Goal: Task Accomplishment & Management: Use online tool/utility

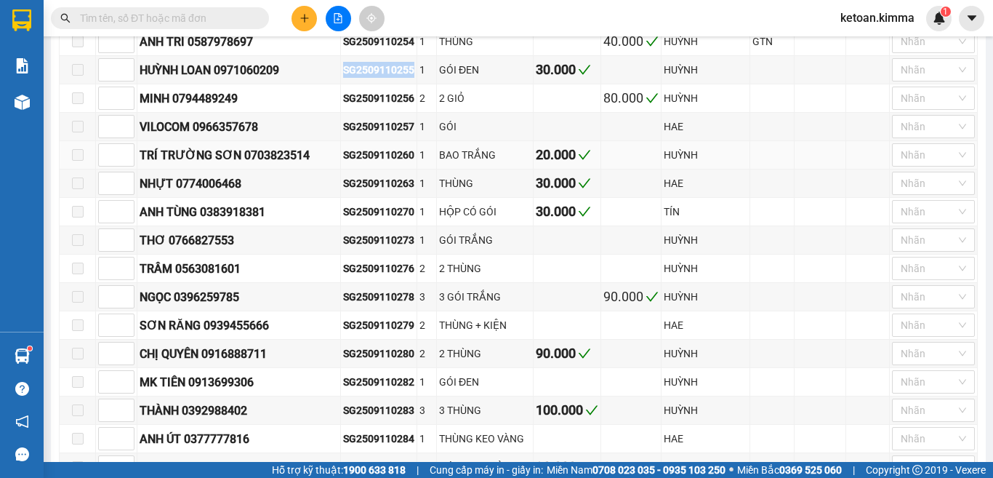
scroll to position [945, 0]
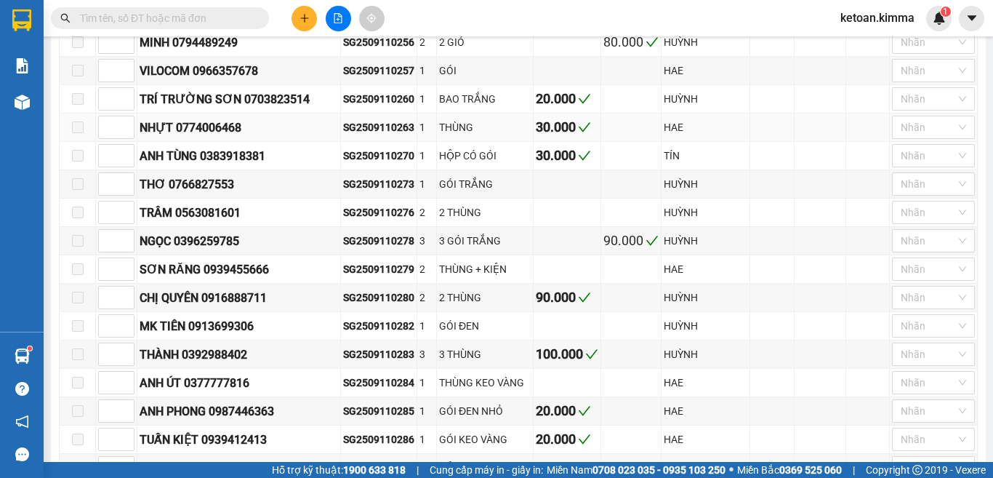
click at [358, 119] on div "SG2509110263" at bounding box center [378, 127] width 71 height 16
click at [356, 119] on div "SG2509110263" at bounding box center [378, 127] width 71 height 16
copy div "SG2509110263"
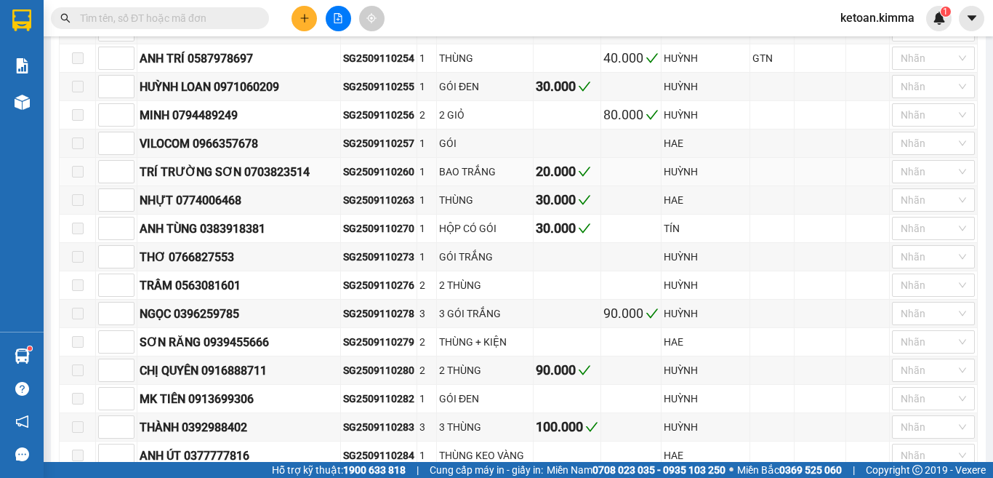
click at [350, 164] on div "SG2509110260" at bounding box center [378, 172] width 71 height 16
copy div "SG2509110260"
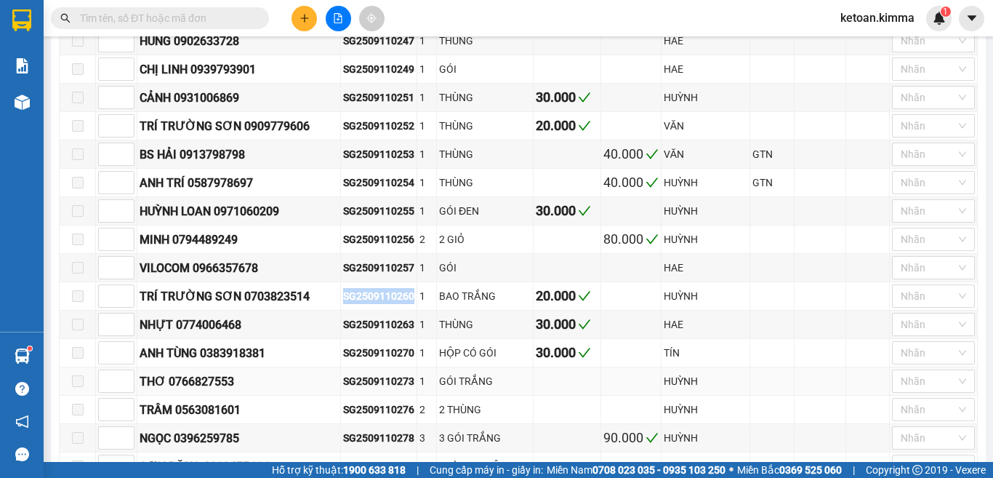
scroll to position [727, 0]
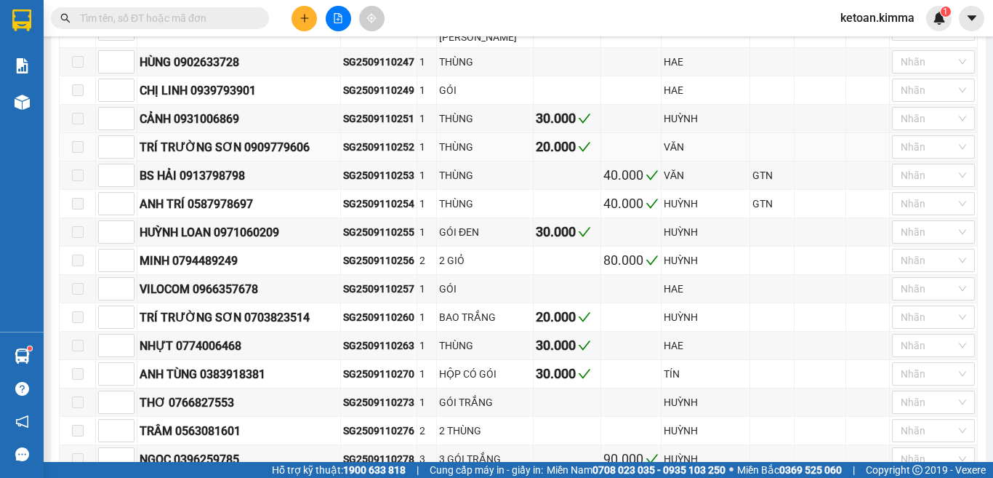
click at [343, 139] on div "SG2509110252" at bounding box center [378, 147] width 71 height 16
copy div "SG2509110252"
click at [344, 167] on div "SG2509110253" at bounding box center [378, 175] width 71 height 16
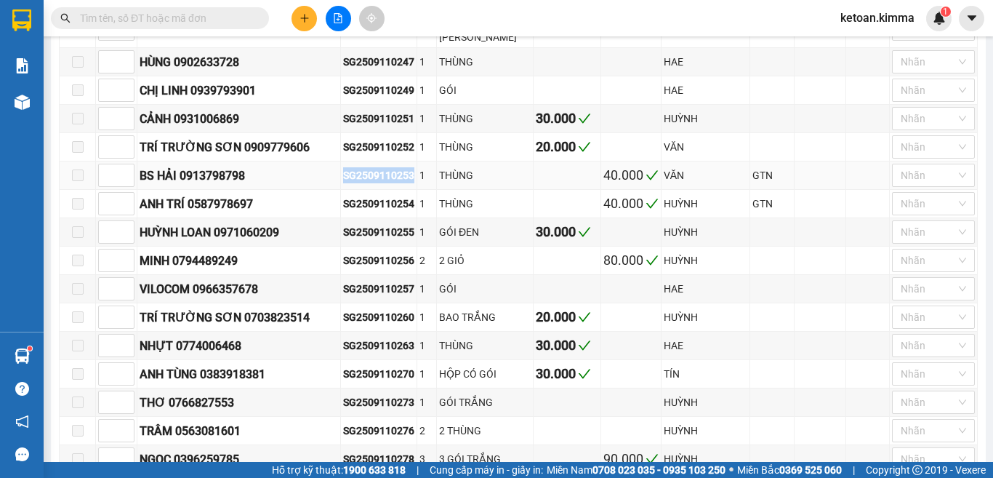
drag, startPoint x: 344, startPoint y: 167, endPoint x: 359, endPoint y: 161, distance: 16.6
click at [359, 167] on div "SG2509110253" at bounding box center [378, 175] width 71 height 16
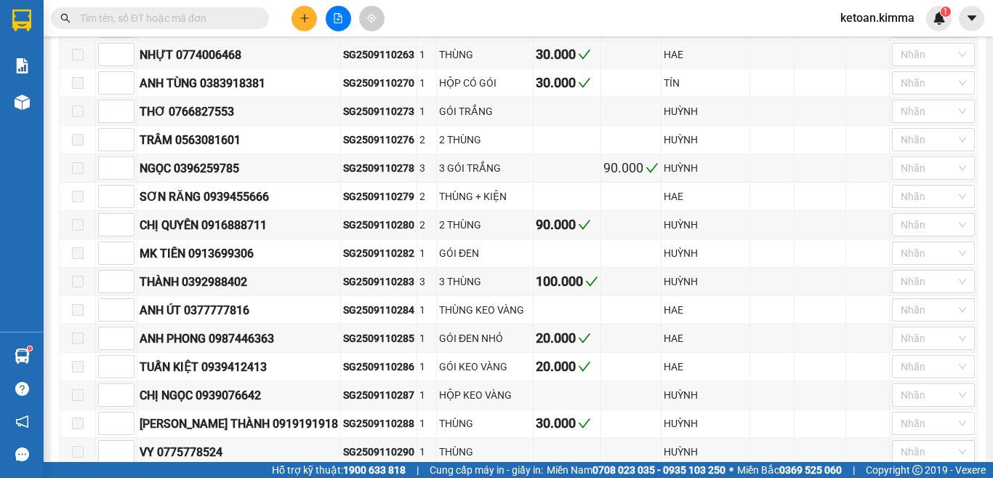
scroll to position [1090, 0]
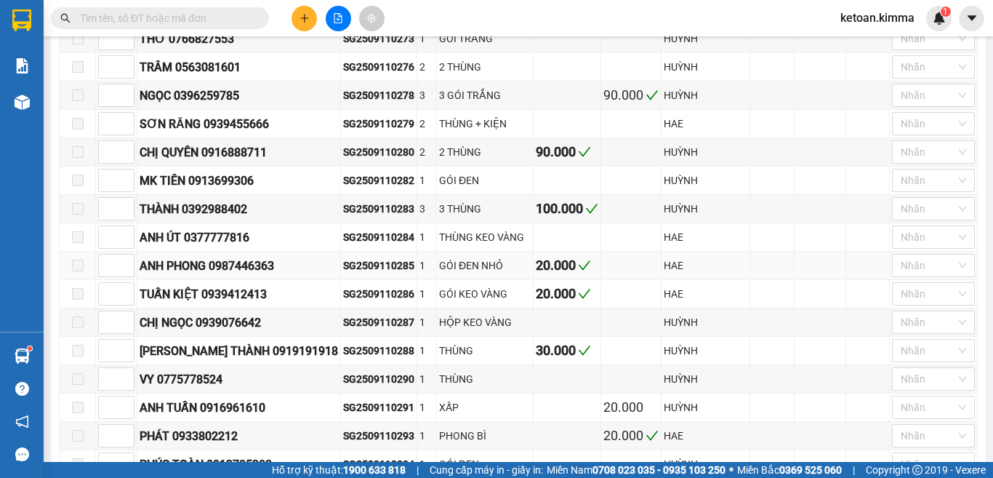
click at [343, 257] on div "SG2509110285" at bounding box center [378, 265] width 71 height 16
copy div "SG2509110285"
click at [343, 287] on div "SG2509110286" at bounding box center [378, 294] width 71 height 16
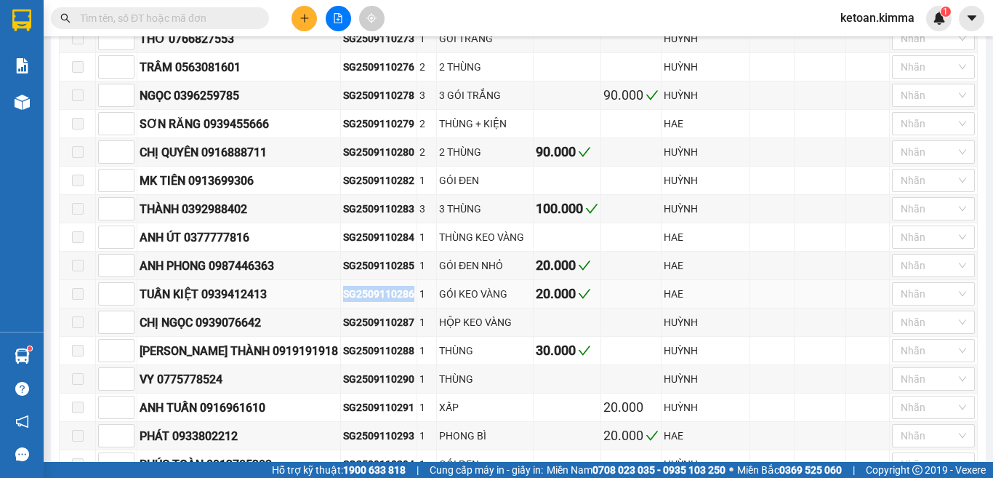
copy div "SG2509110286"
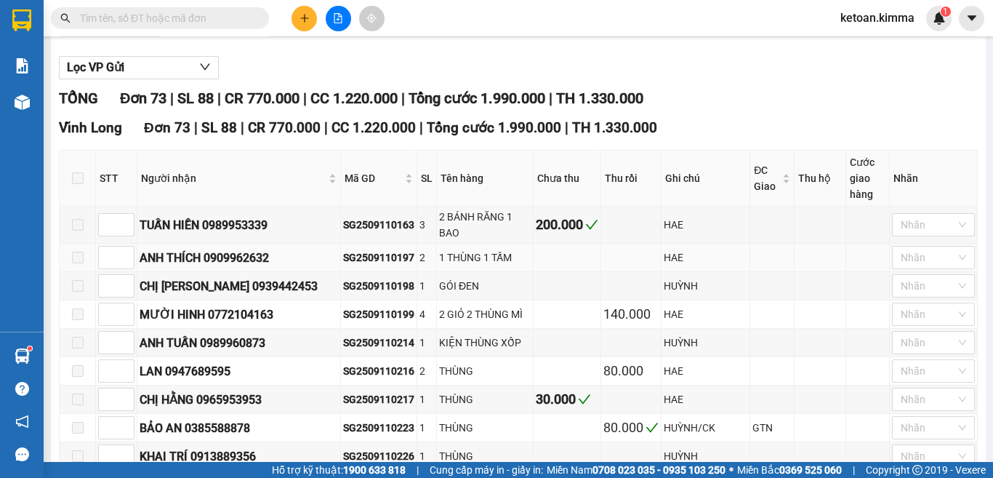
scroll to position [291, 0]
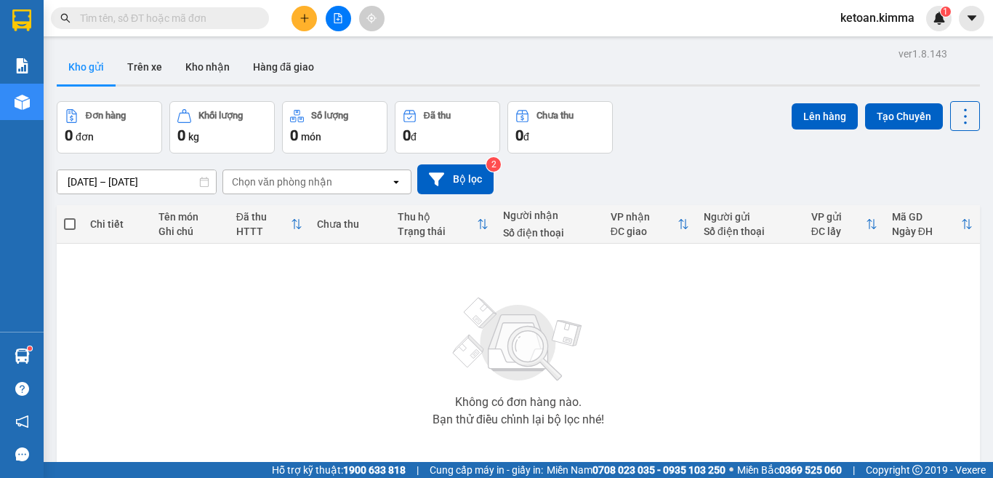
click at [202, 14] on input "text" at bounding box center [166, 18] width 172 height 16
paste input "SG2509110263"
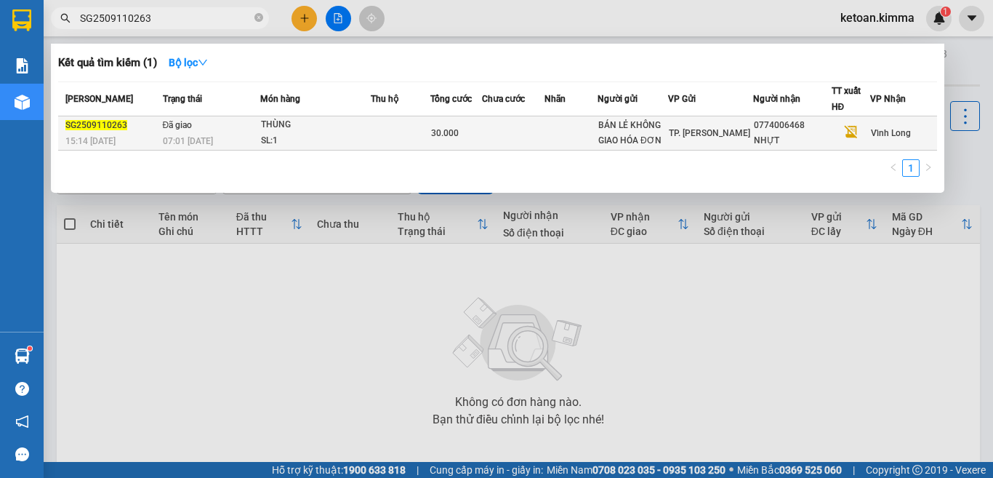
type input "SG2509110263"
click at [228, 136] on div "07:01 [DATE]" at bounding box center [211, 141] width 97 height 16
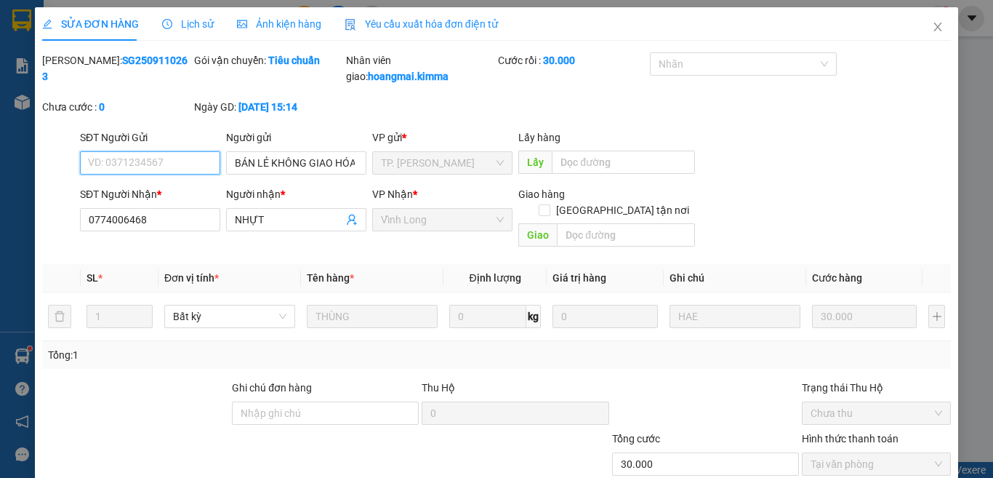
type input "BÁN LẺ KHÔNG GIAO HÓA ĐƠN"
type input "0774006468"
type input "NHỰT"
type input "30.000"
click at [459, 26] on span "Yêu cầu xuất hóa đơn điện tử" at bounding box center [421, 24] width 153 height 12
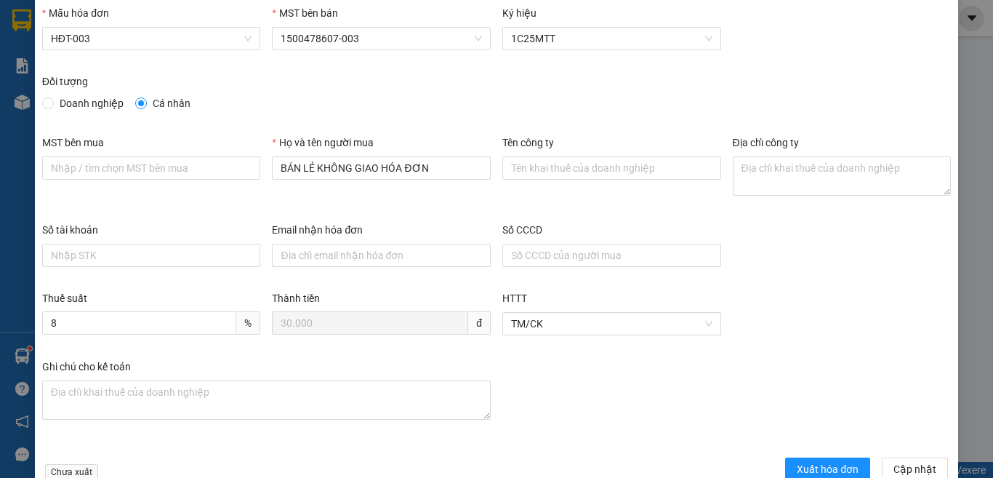
scroll to position [73, 0]
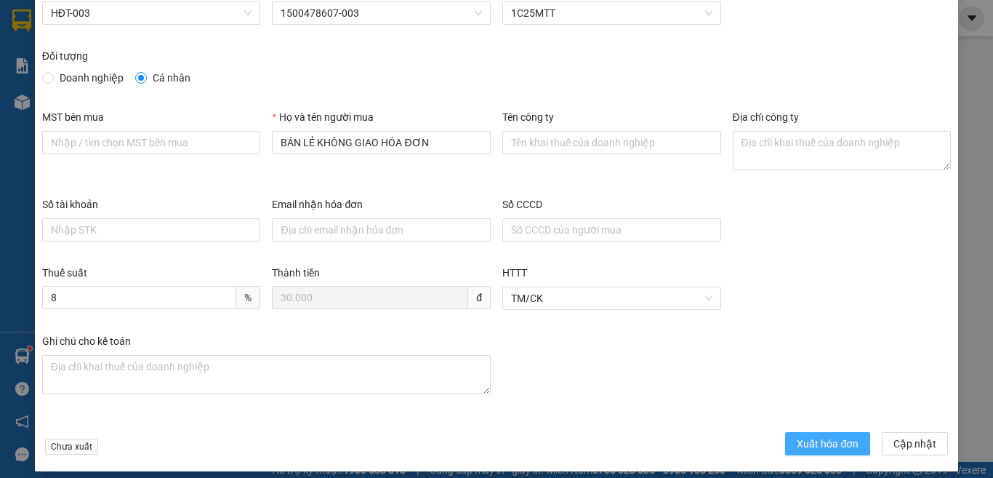
click at [830, 441] on span "Xuất hóa đơn" at bounding box center [828, 443] width 62 height 16
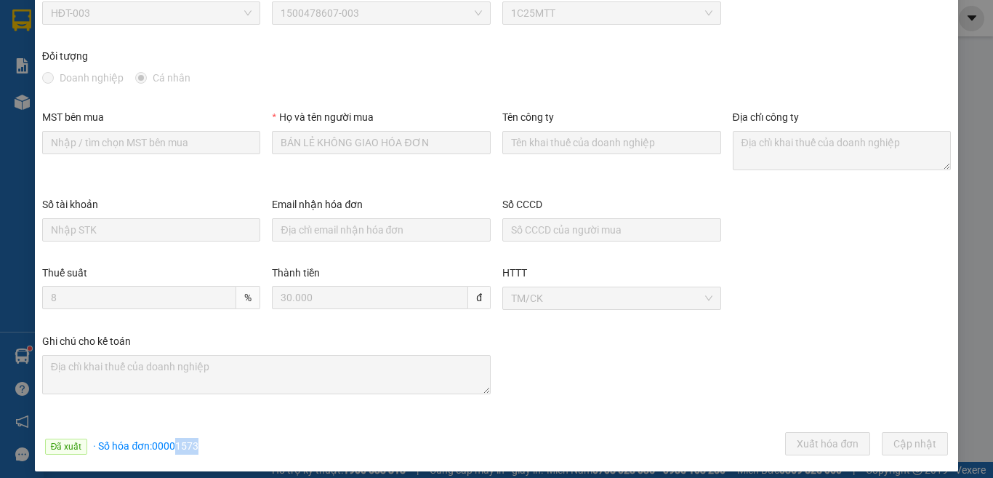
drag, startPoint x: 176, startPoint y: 449, endPoint x: 194, endPoint y: 443, distance: 19.1
click at [204, 449] on div "Đã xuất · Số hóa đơn: 00001573 Xuất hóa đơn Cập [GEOGRAPHIC_DATA]" at bounding box center [496, 446] width 915 height 28
copy span "1573"
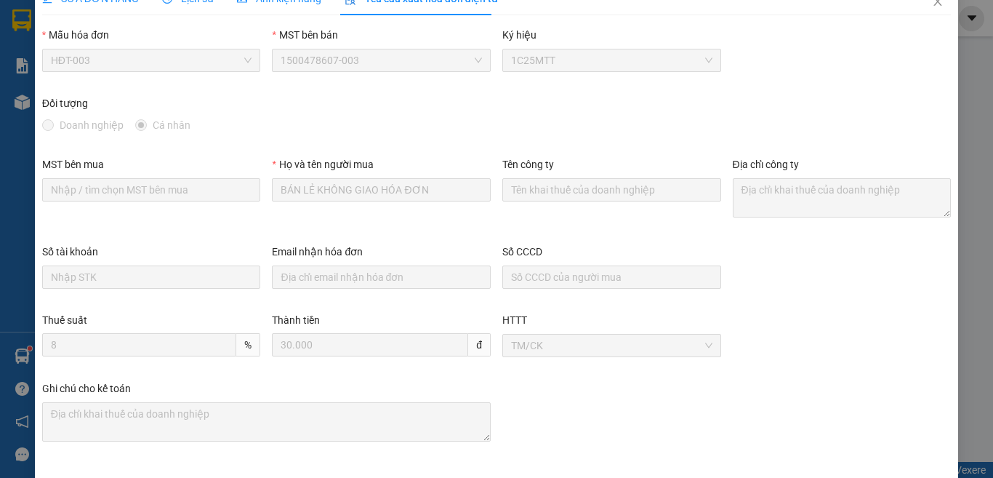
scroll to position [0, 0]
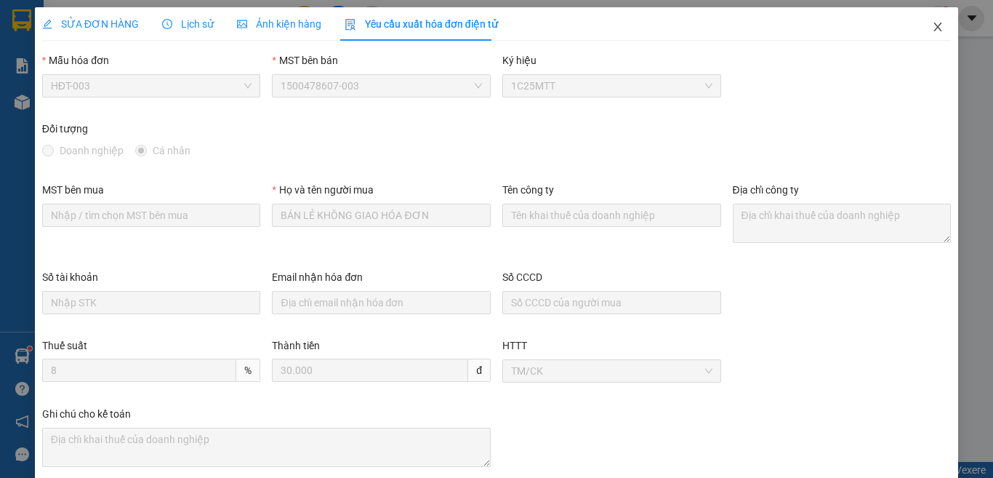
click at [932, 27] on icon "close" at bounding box center [938, 27] width 12 height 12
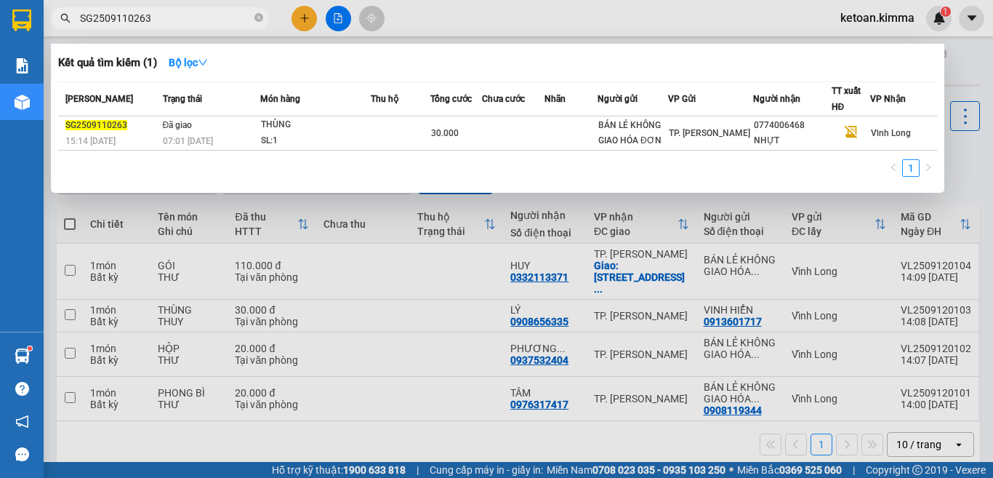
click at [137, 17] on input "SG2509110263" at bounding box center [166, 18] width 172 height 16
paste input "0"
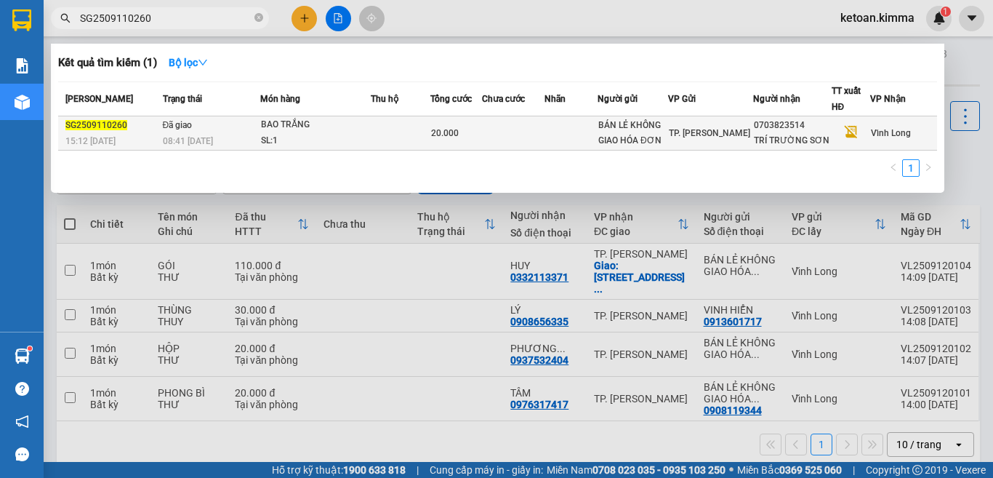
type input "SG2509110260"
click at [190, 134] on span "08:41 - 12/09" at bounding box center [188, 140] width 50 height 12
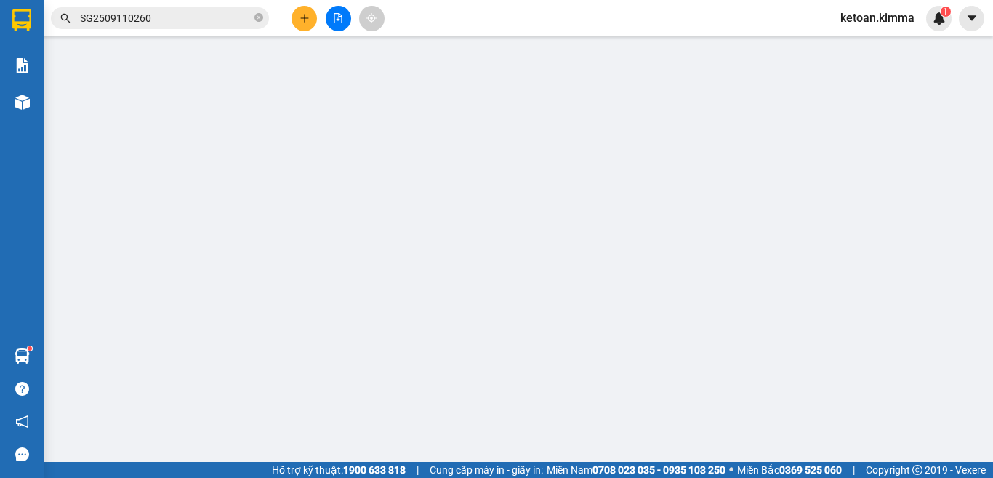
type input "BÁN LẺ KHÔNG GIAO HÓA ĐƠN"
type input "0703823514"
type input "TRÍ TRƯỜNG SƠN"
type input "D G"
type input "20.000"
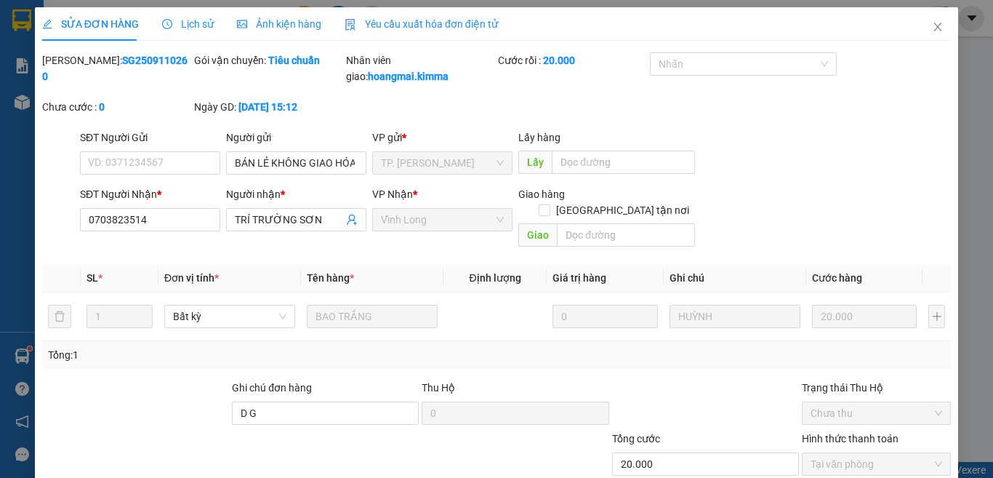
click at [416, 16] on div "Yêu cầu xuất hóa đơn điện tử" at bounding box center [421, 24] width 153 height 16
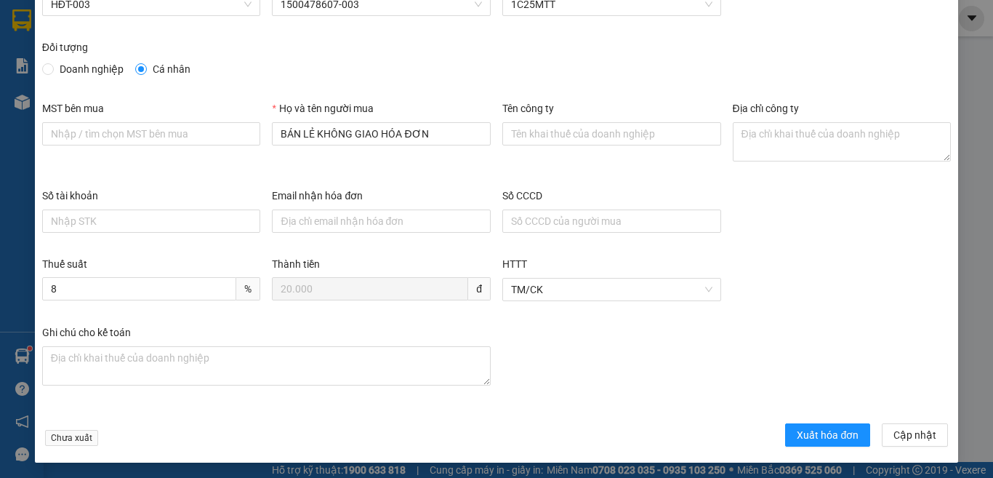
scroll to position [83, 0]
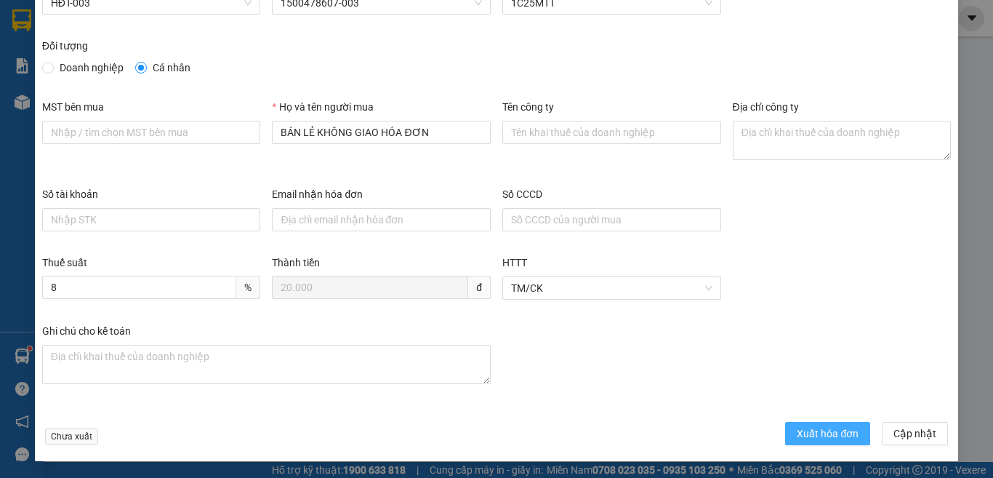
drag, startPoint x: 803, startPoint y: 428, endPoint x: 766, endPoint y: 411, distance: 40.0
click at [803, 427] on span "Xuất hóa đơn" at bounding box center [828, 433] width 62 height 16
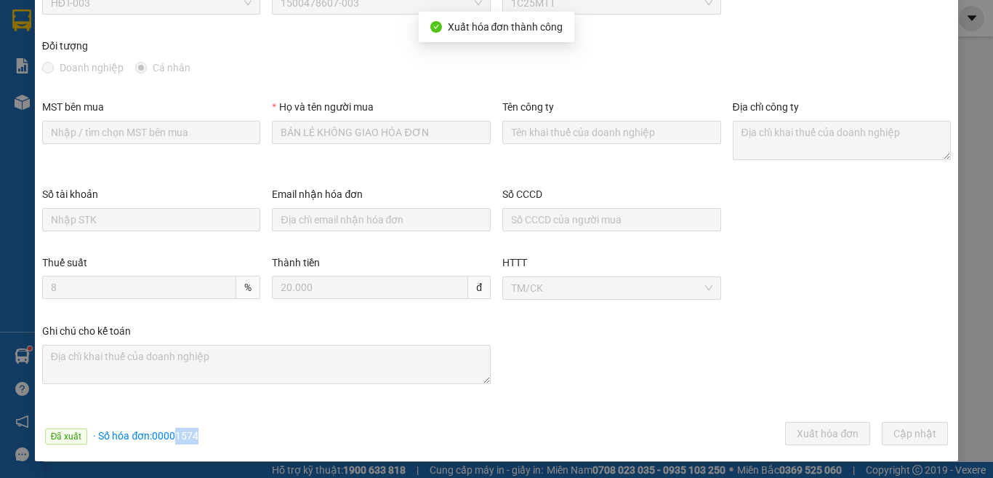
drag, startPoint x: 174, startPoint y: 435, endPoint x: 197, endPoint y: 434, distance: 22.5
click at [197, 434] on div "Đã xuất · Số hóa đơn: 00001574 Xuất hóa đơn Cập nhật" at bounding box center [496, 436] width 915 height 28
copy span "1574"
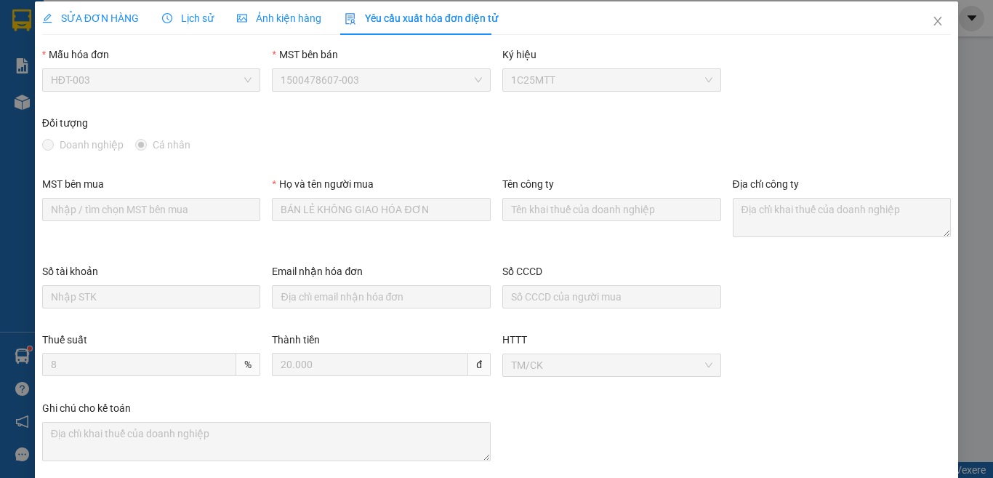
scroll to position [0, 0]
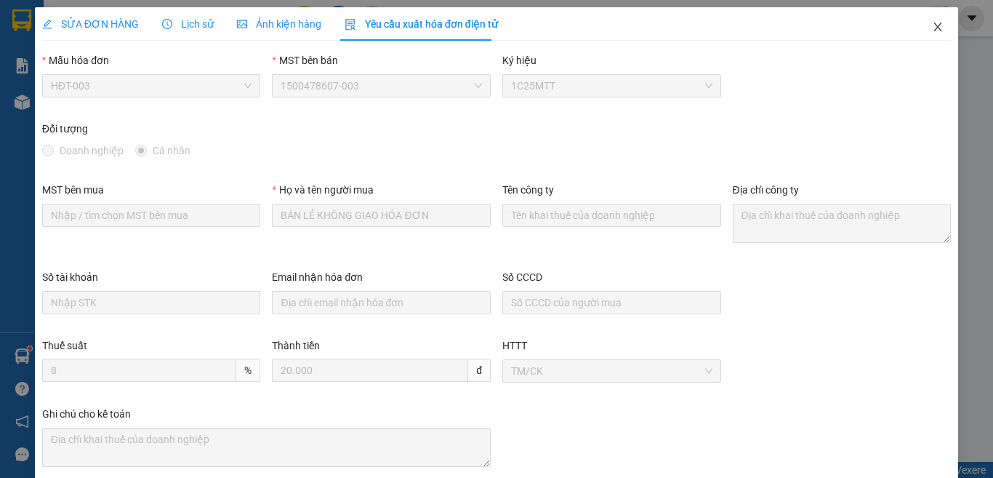
click at [929, 28] on span "Close" at bounding box center [937, 27] width 41 height 41
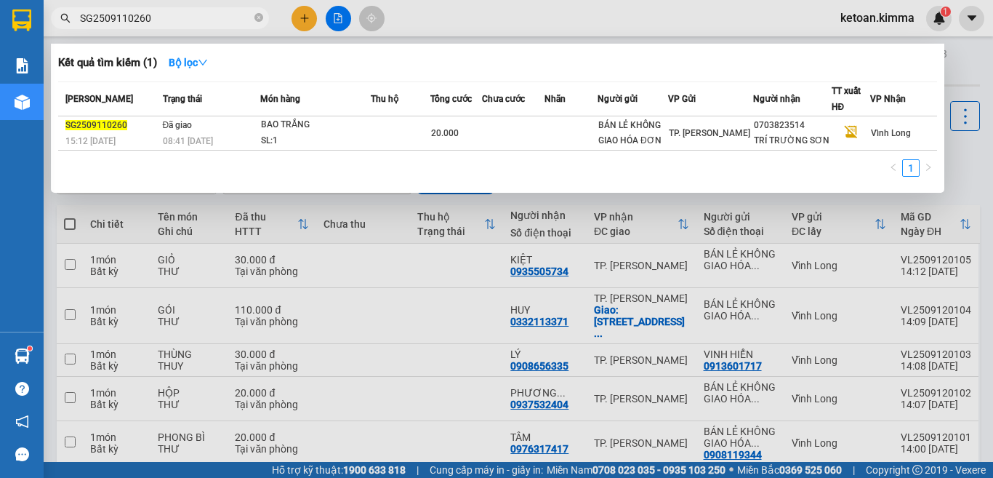
click at [122, 13] on input "SG2509110260" at bounding box center [166, 18] width 172 height 16
paste input "52"
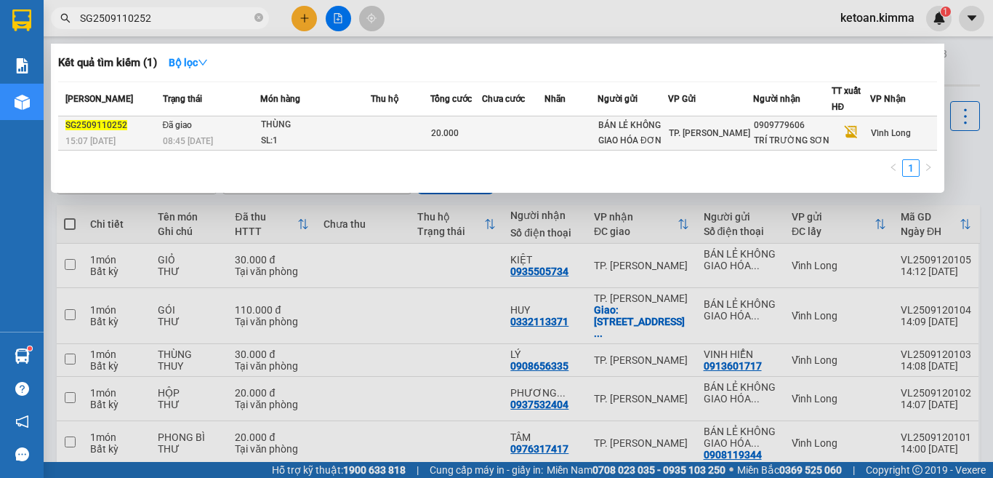
type input "SG2509110252"
click at [163, 129] on span "Đã giao" at bounding box center [178, 125] width 30 height 10
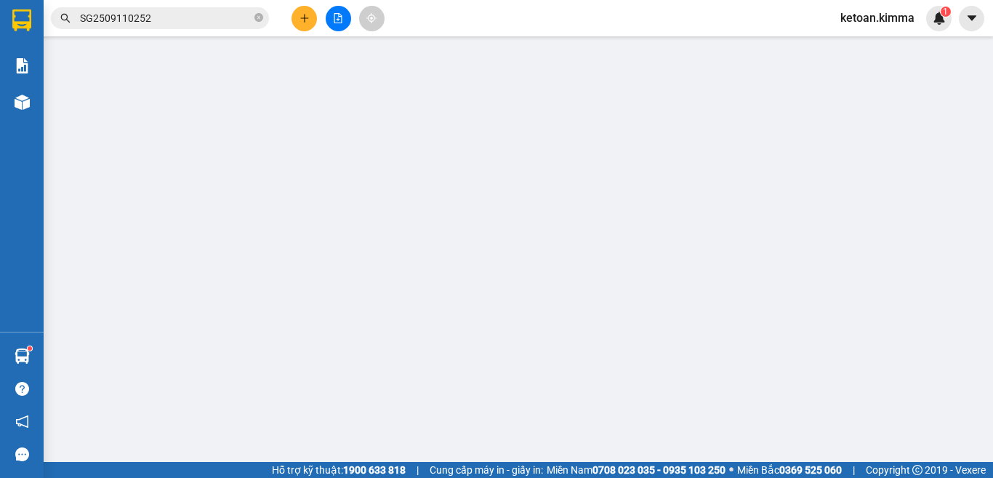
type input "BÁN LẺ KHÔNG GIAO HÓA ĐƠN"
type input "0909779606"
type input "TRÍ TRƯỜNG SƠN"
type input "D G"
type input "20.000"
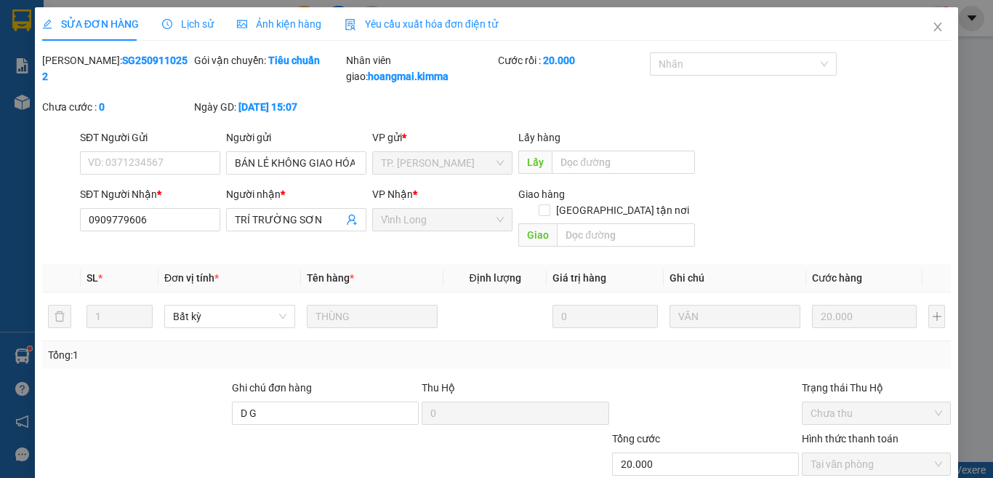
click at [379, 18] on span "Yêu cầu xuất hóa đơn điện tử" at bounding box center [421, 24] width 153 height 12
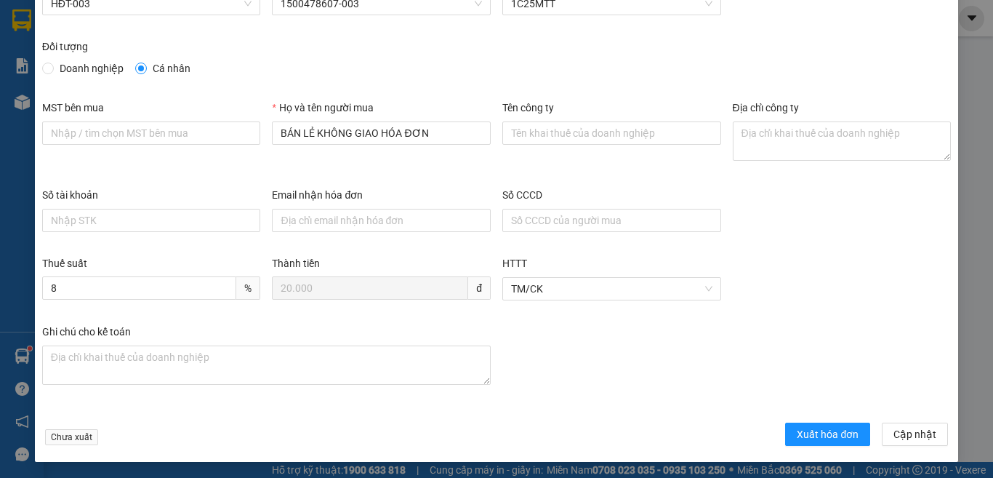
scroll to position [83, 0]
click at [814, 430] on span "Xuất hóa đơn" at bounding box center [828, 433] width 62 height 16
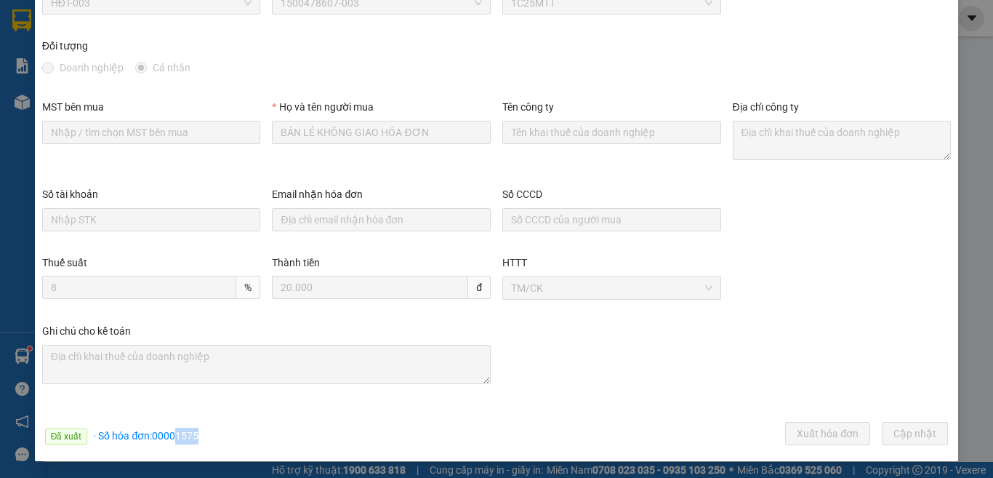
drag, startPoint x: 174, startPoint y: 438, endPoint x: 200, endPoint y: 436, distance: 25.5
click at [200, 436] on div "Đã xuất · Số hóa đơn: 00001575 Xuất hóa đơn Cập nhật" at bounding box center [496, 436] width 915 height 28
copy span "1575"
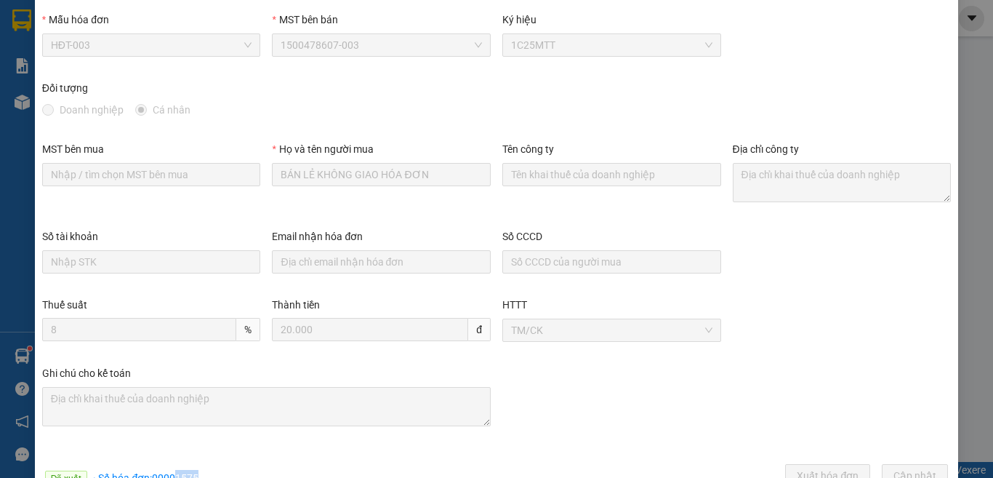
scroll to position [0, 0]
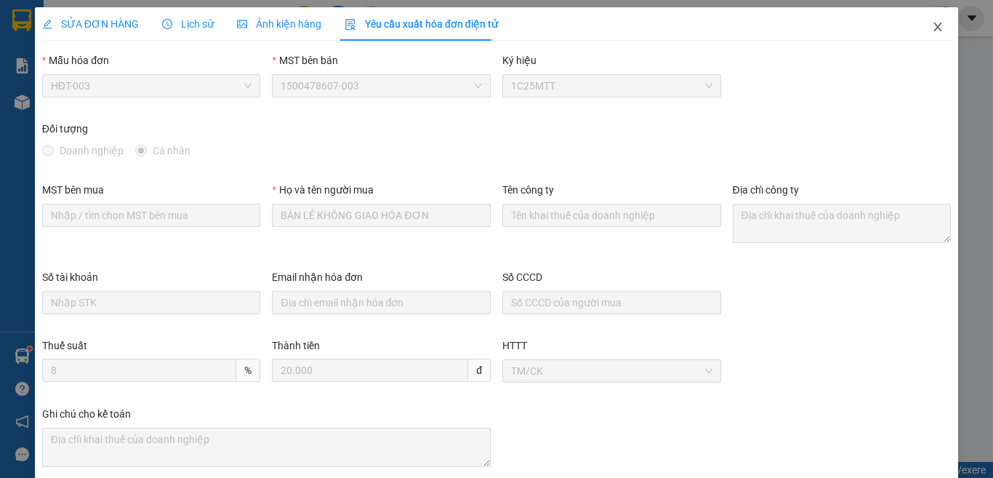
click at [934, 31] on icon "close" at bounding box center [938, 27] width 8 height 9
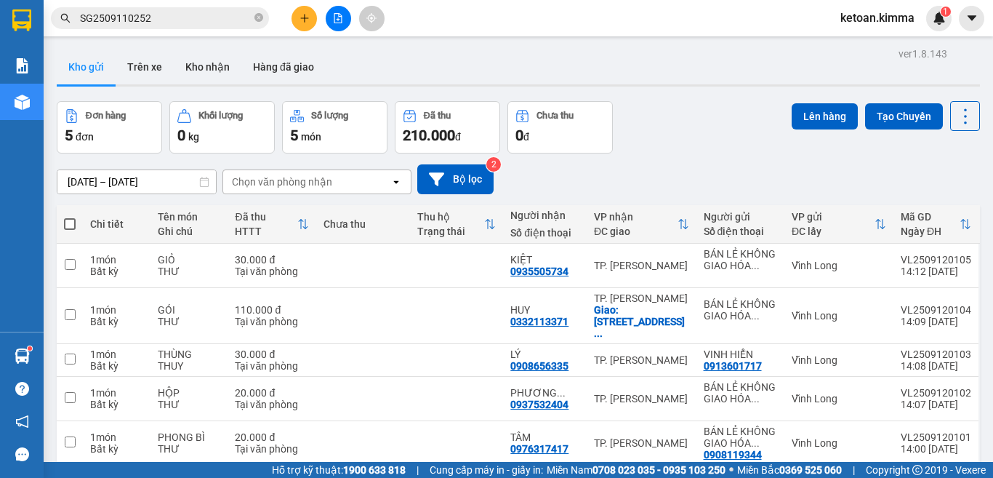
click at [153, 20] on input "SG2509110252" at bounding box center [166, 18] width 172 height 16
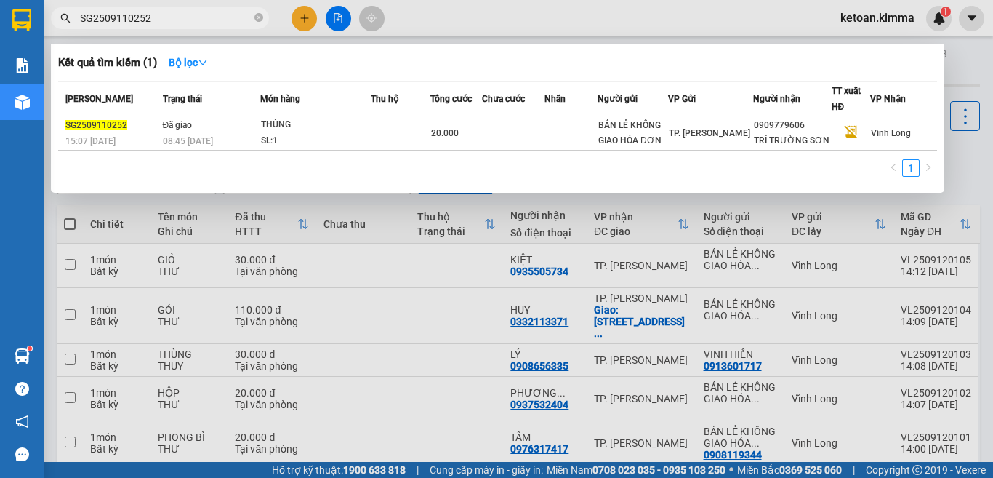
click at [151, 20] on input "SG2509110252" at bounding box center [166, 18] width 172 height 16
paste input "85"
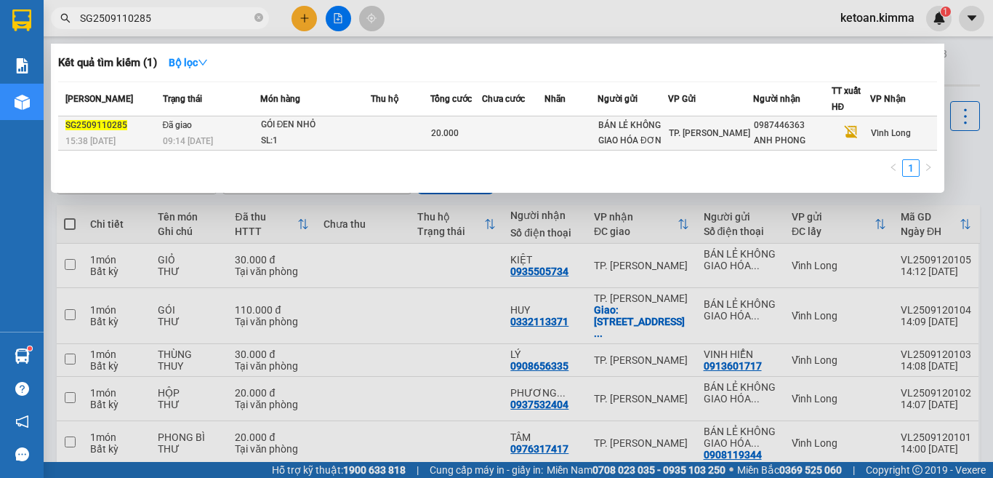
type input "SG2509110285"
click at [228, 140] on div "09:14 - 12/09" at bounding box center [211, 141] width 97 height 16
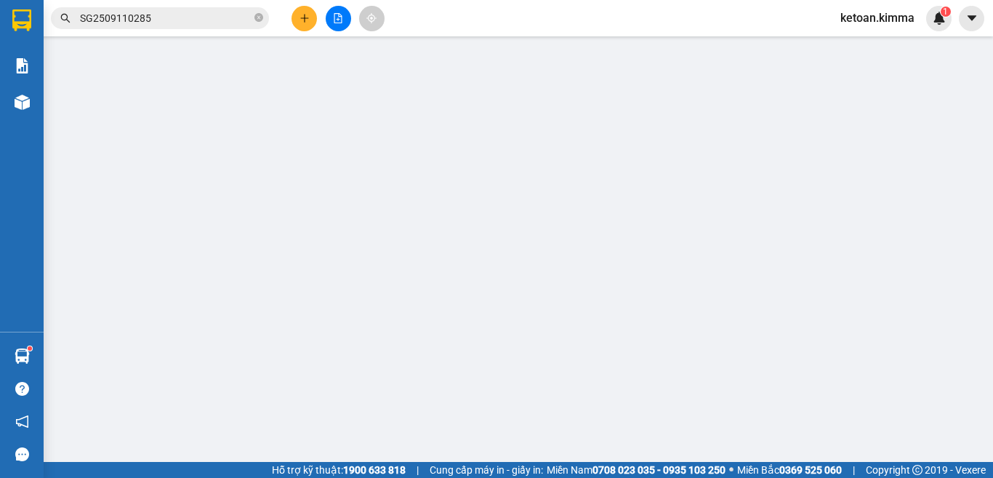
type input "BÁN LẺ KHÔNG GIAO HÓA ĐƠN"
type input "0987446363"
type input "ANH PHONG"
type input "20.000"
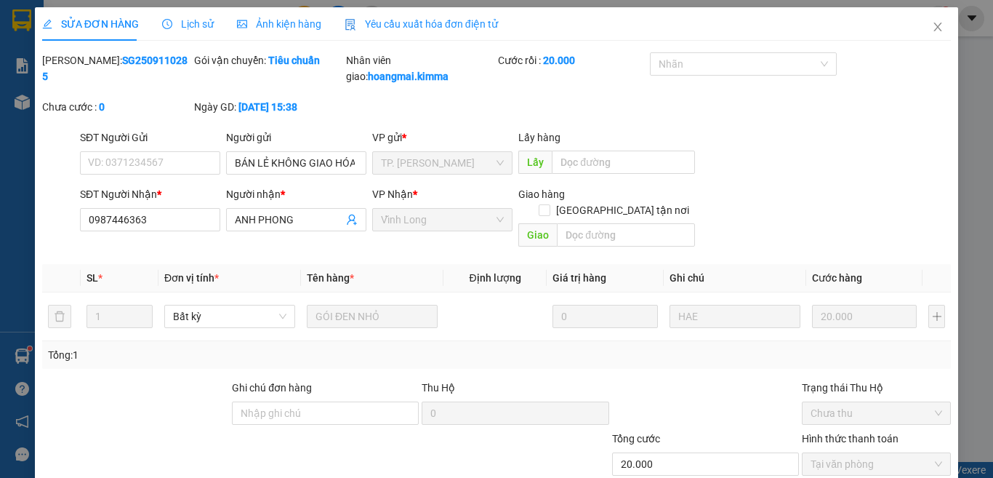
click at [443, 25] on span "Yêu cầu xuất hóa đơn điện tử" at bounding box center [421, 24] width 153 height 12
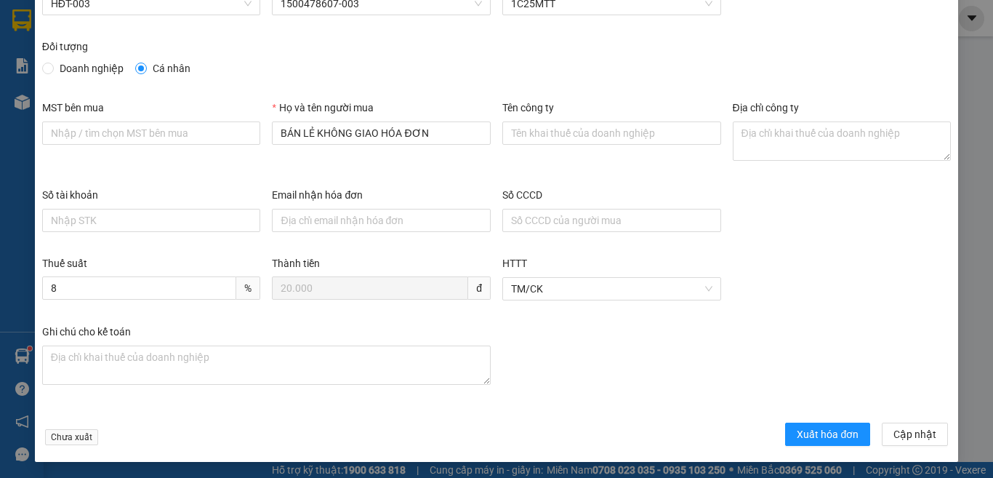
scroll to position [83, 0]
click at [797, 430] on span "Xuất hóa đơn" at bounding box center [828, 433] width 62 height 16
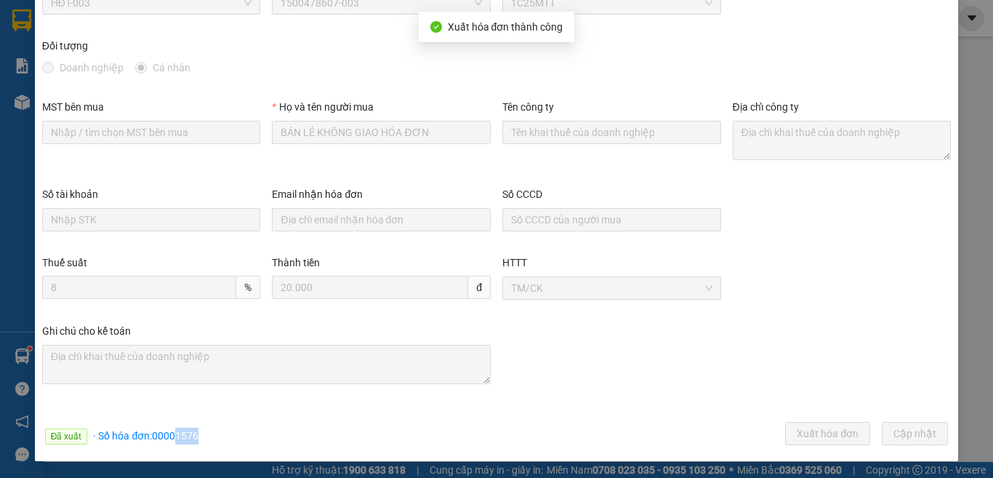
drag, startPoint x: 174, startPoint y: 438, endPoint x: 209, endPoint y: 430, distance: 35.3
click at [209, 430] on div "Đã xuất · Số hóa đơn: 00001576 Xuất hóa đơn Cập nhật" at bounding box center [496, 436] width 915 height 28
copy span "1576"
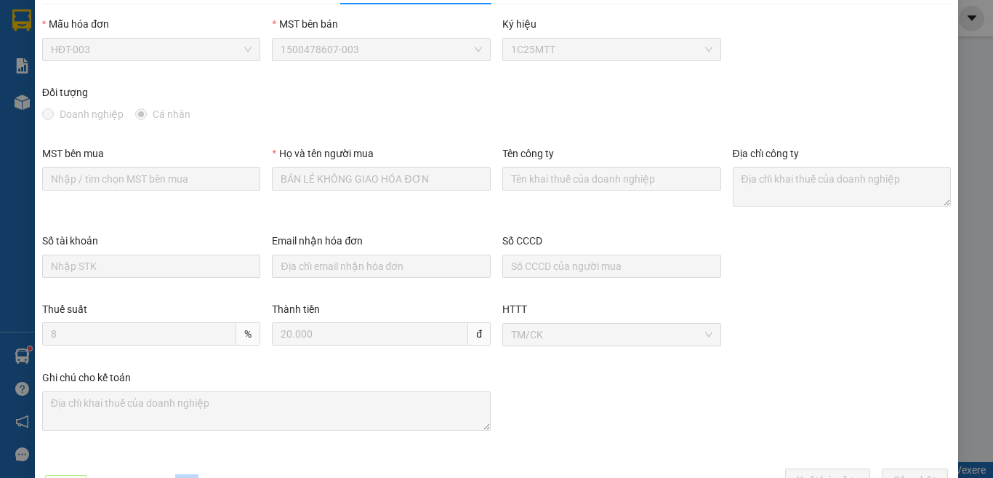
scroll to position [0, 0]
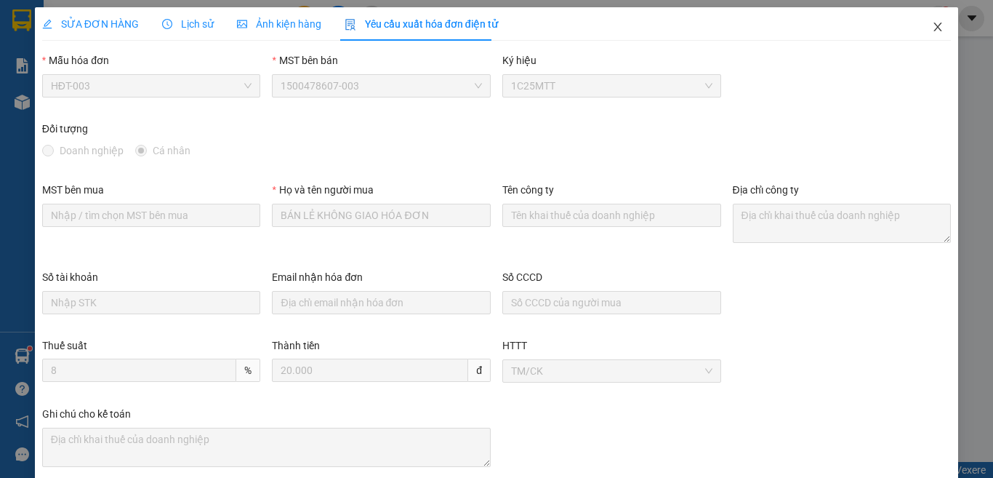
drag, startPoint x: 930, startPoint y: 24, endPoint x: 302, endPoint y: 3, distance: 627.8
click at [932, 23] on icon "close" at bounding box center [938, 27] width 12 height 12
